Goal: Information Seeking & Learning: Learn about a topic

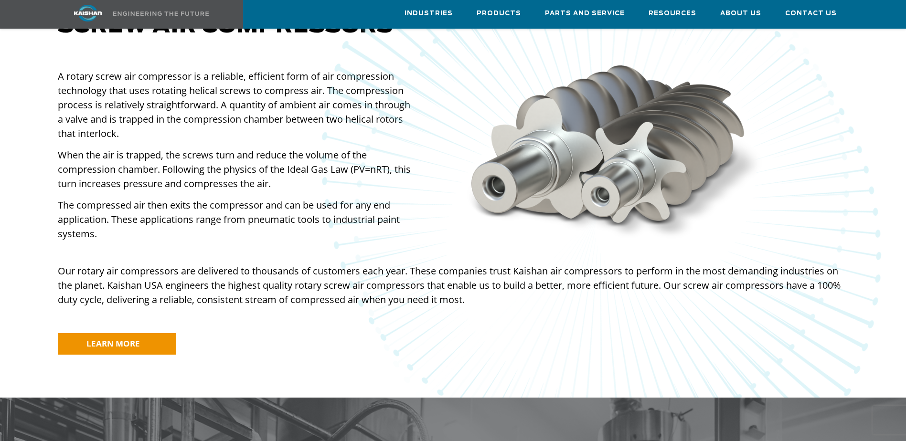
scroll to position [716, 0]
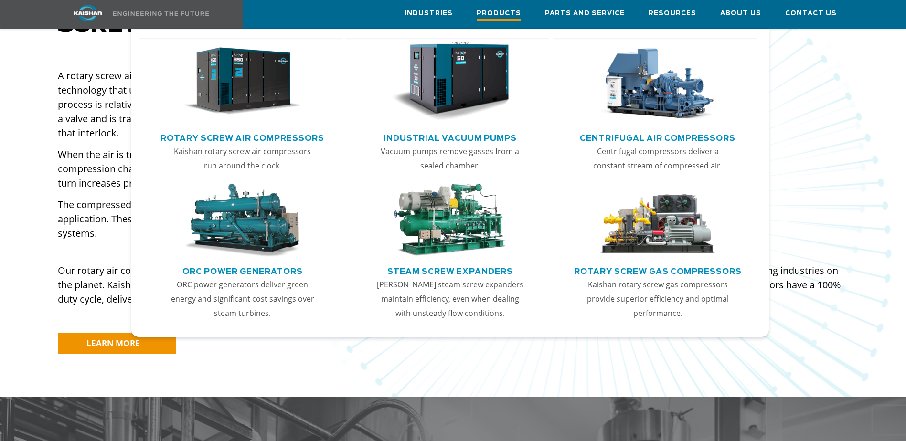
click at [512, 18] on span "Products" at bounding box center [498, 14] width 44 height 13
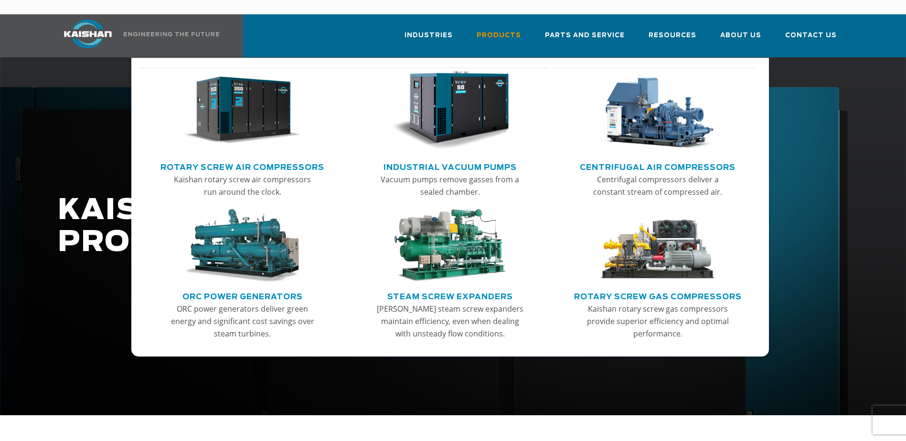
click at [271, 159] on link "Rotary Screw Air Compressors" at bounding box center [242, 166] width 164 height 14
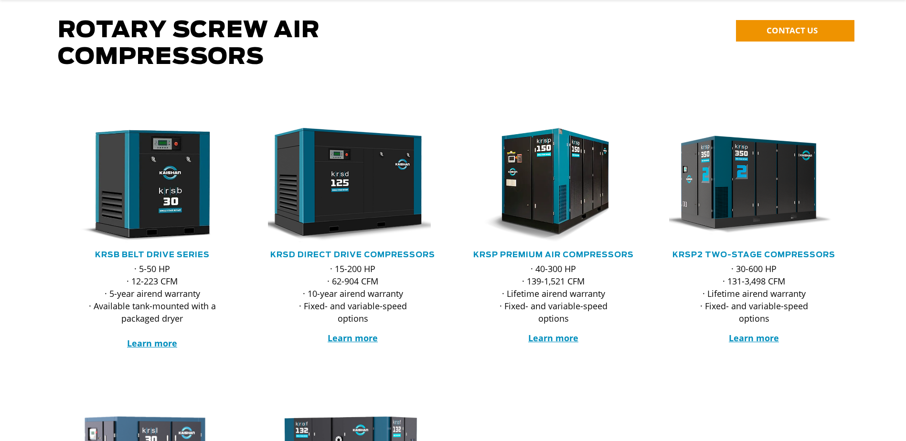
scroll to position [138, 0]
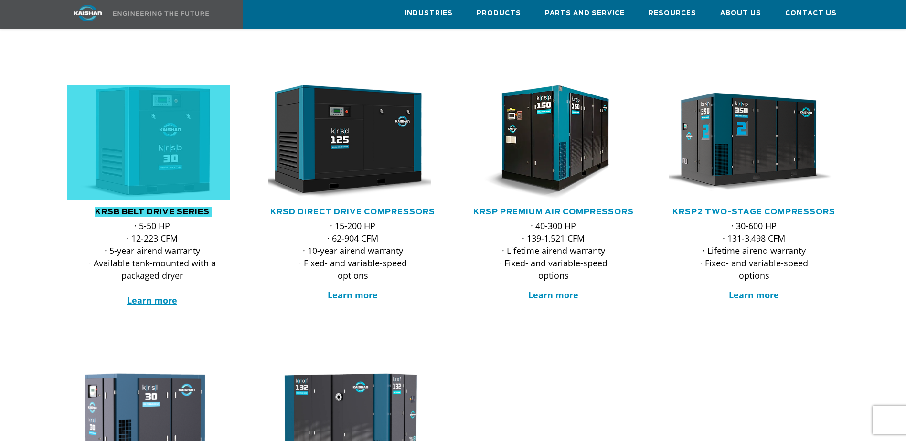
click at [0, 215] on html "Industries Aerospace Agriculture Amusement Parks Aquaculture Automotive Aviatio…" at bounding box center [453, 82] width 906 height 441
